Goal: Task Accomplishment & Management: Manage account settings

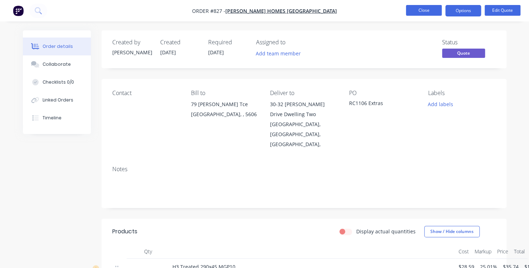
click at [430, 13] on button "Close" at bounding box center [424, 10] width 36 height 11
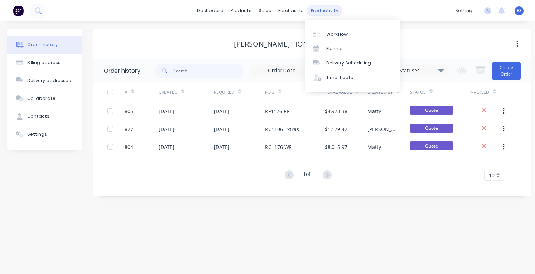
click at [320, 15] on div "productivity" at bounding box center [324, 10] width 35 height 11
click at [332, 28] on link "Workflow" at bounding box center [352, 34] width 95 height 14
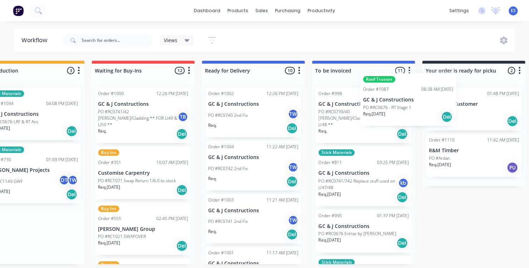
scroll to position [0, 483]
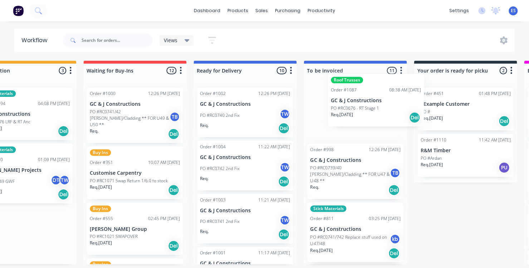
drag, startPoint x: 252, startPoint y: 116, endPoint x: 373, endPoint y: 103, distance: 121.3
click at [373, 103] on div "Submitted 20 Status colour #273444 hex #273444 Save Cancel Summaries Total orde…" at bounding box center [160, 163] width 1297 height 204
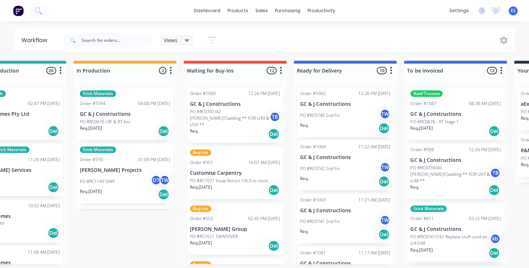
scroll to position [0, 384]
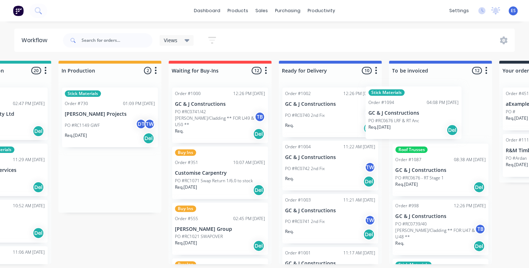
drag, startPoint x: 116, startPoint y: 108, endPoint x: 435, endPoint y: 106, distance: 319.2
click at [435, 106] on div "Submitted 20 Status colour #273444 hex #273444 Save Cancel Summaries Total orde…" at bounding box center [245, 163] width 1297 height 204
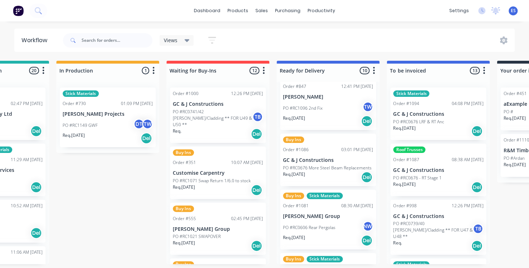
scroll to position [209, 0]
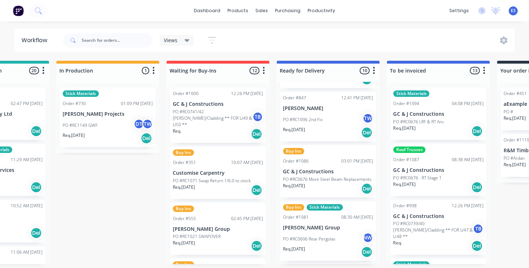
click at [317, 122] on p "PO #RC1096 2nd Fix" at bounding box center [303, 120] width 40 height 6
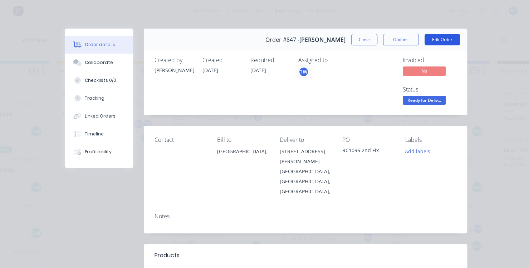
click at [443, 39] on button "Edit Order" at bounding box center [442, 39] width 35 height 11
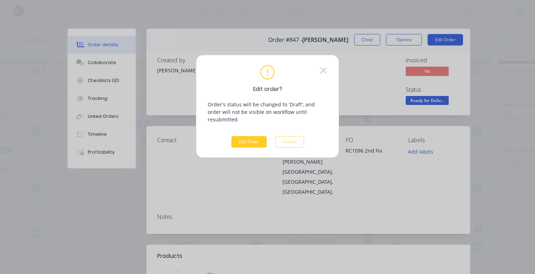
click at [256, 136] on button "Edit Order" at bounding box center [248, 141] width 35 height 11
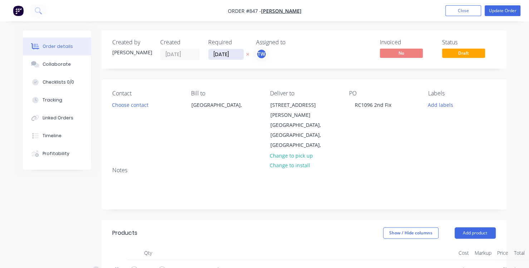
click at [221, 50] on input "[DATE]" at bounding box center [226, 54] width 35 height 11
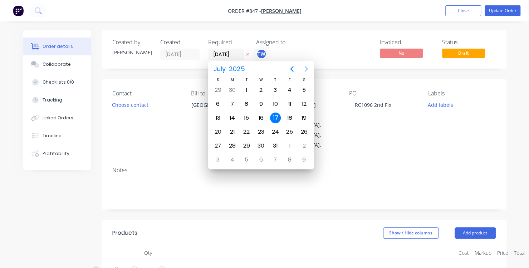
click at [306, 71] on icon "Next page" at bounding box center [306, 69] width 9 height 9
click at [233, 102] on div "8" at bounding box center [232, 104] width 11 height 11
type input "[DATE]"
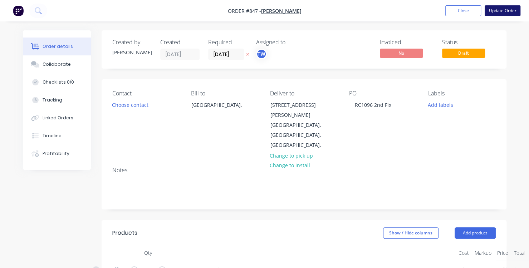
click at [498, 14] on button "Update Order" at bounding box center [503, 10] width 36 height 11
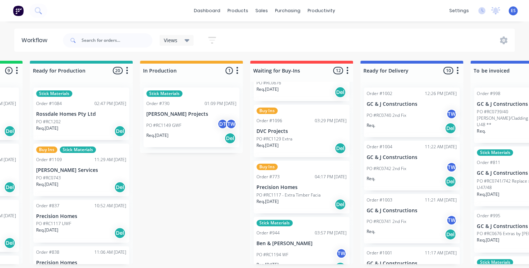
scroll to position [488, 0]
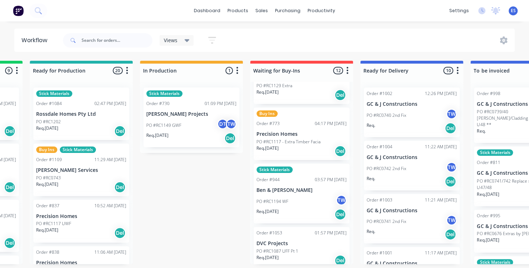
click at [296, 195] on div "PO #RC1194 WF TW" at bounding box center [302, 202] width 90 height 14
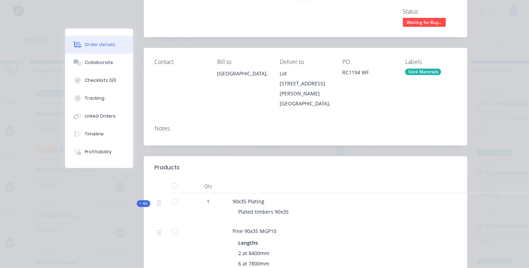
scroll to position [0, 0]
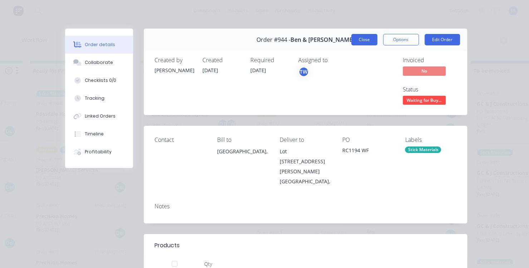
click at [365, 40] on button "Close" at bounding box center [364, 39] width 26 height 11
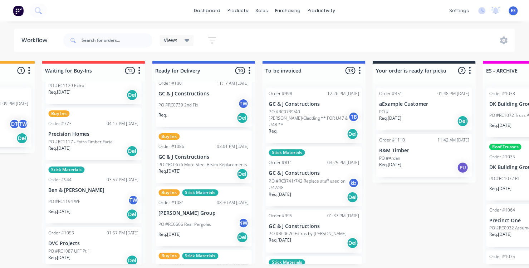
scroll to position [171, 0]
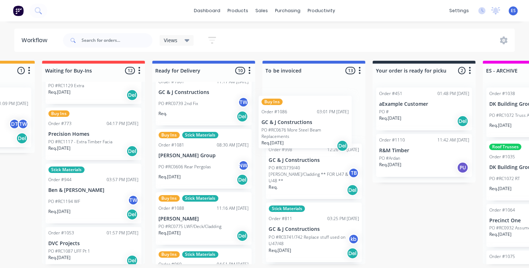
drag, startPoint x: 205, startPoint y: 164, endPoint x: 312, endPoint y: 130, distance: 112.2
click at [312, 130] on div "Submitted 20 Status colour #273444 hex #273444 Save Cancel Summaries Total orde…" at bounding box center [118, 163] width 1297 height 204
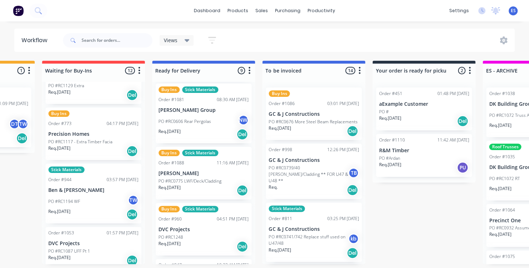
scroll to position [217, 0]
